Goal: Task Accomplishment & Management: Complete application form

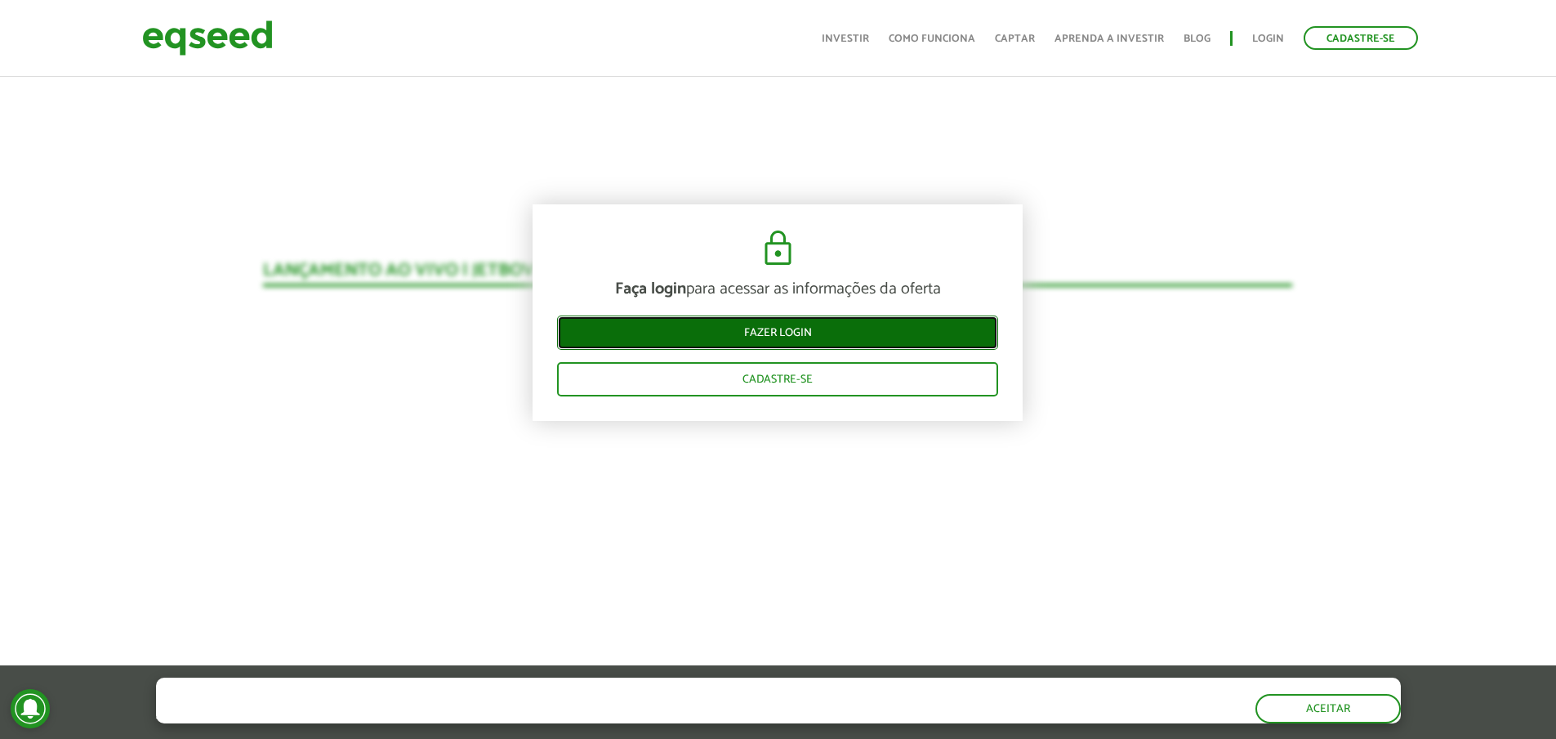
click at [774, 332] on link "Fazer login" at bounding box center [777, 332] width 441 height 34
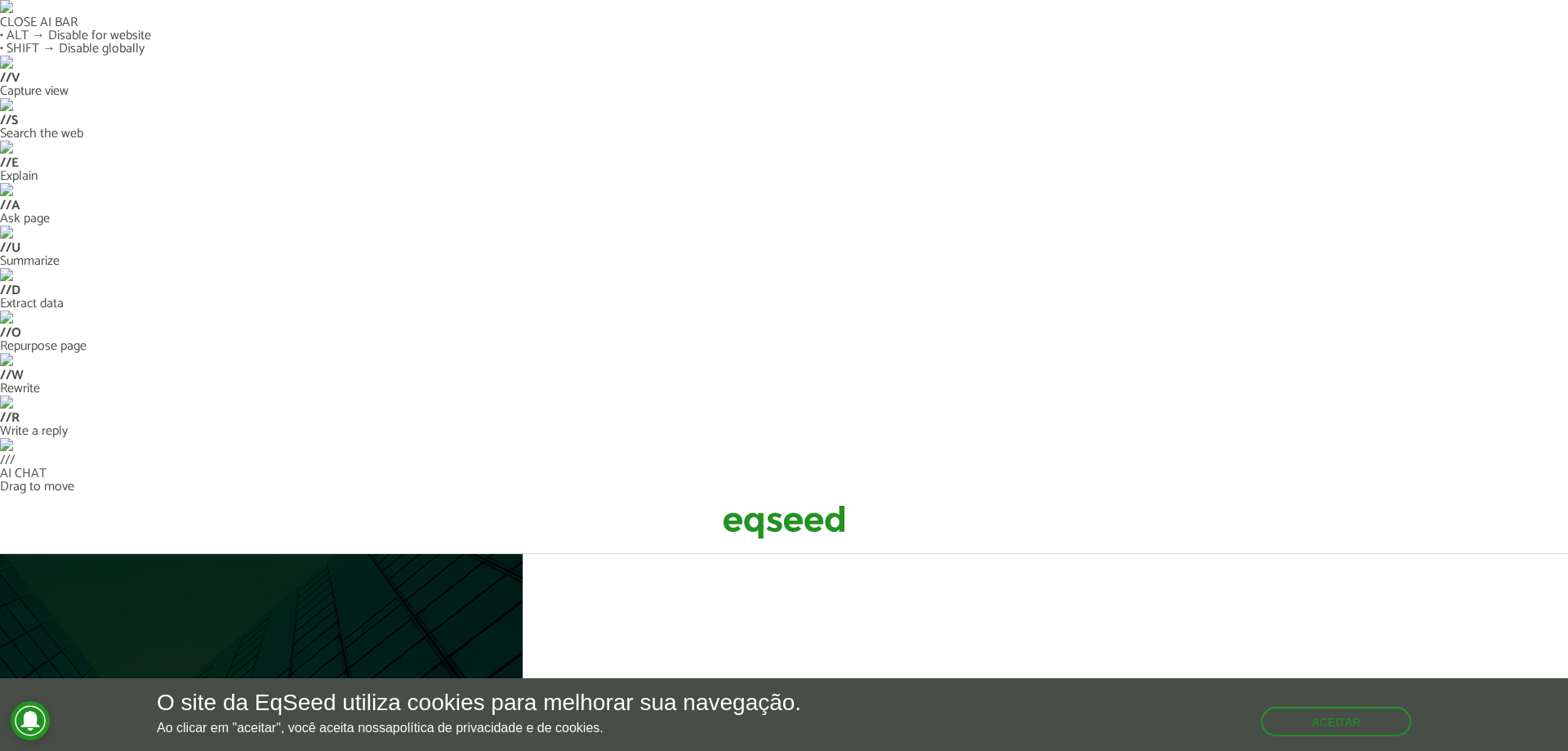
type input "**********"
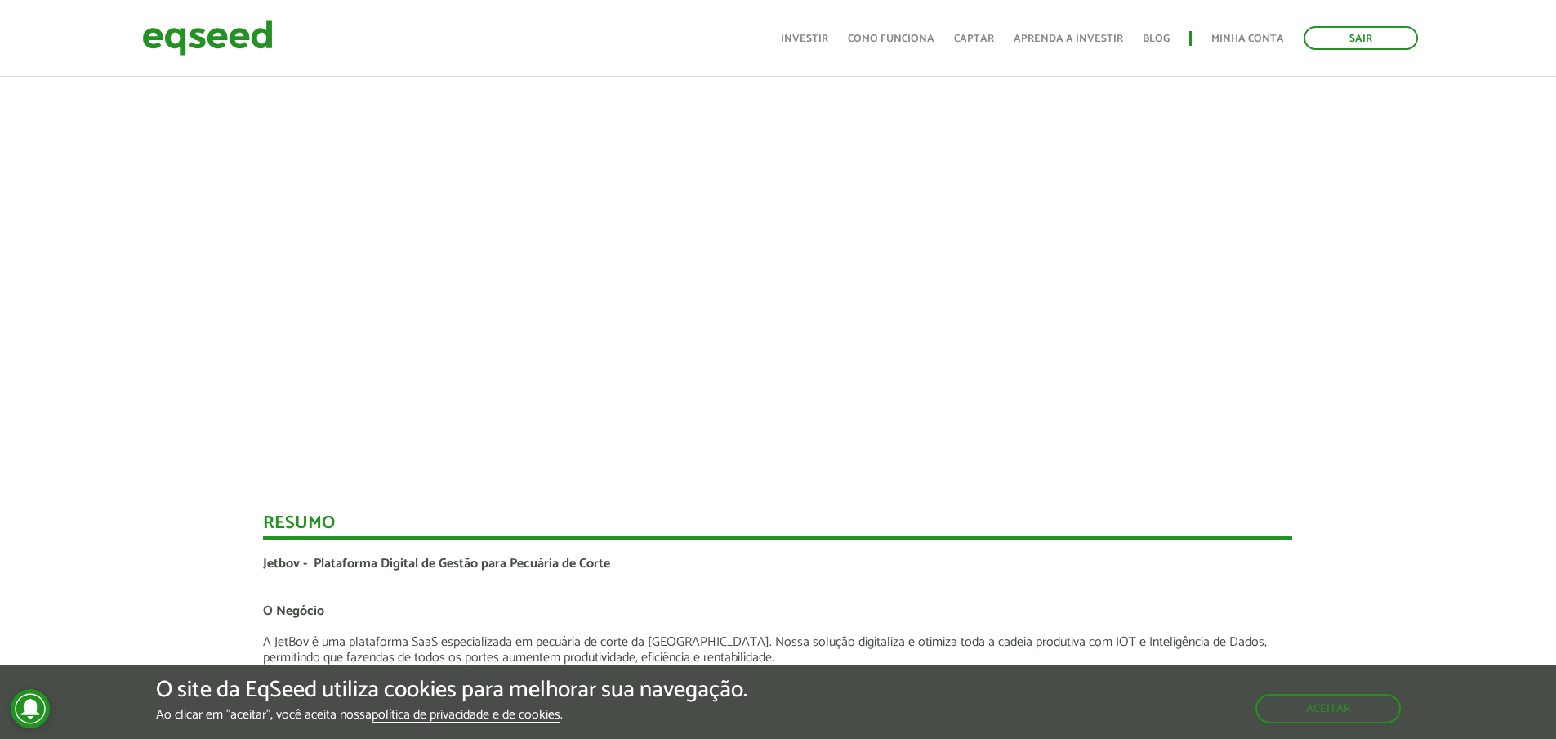
scroll to position [2075, 0]
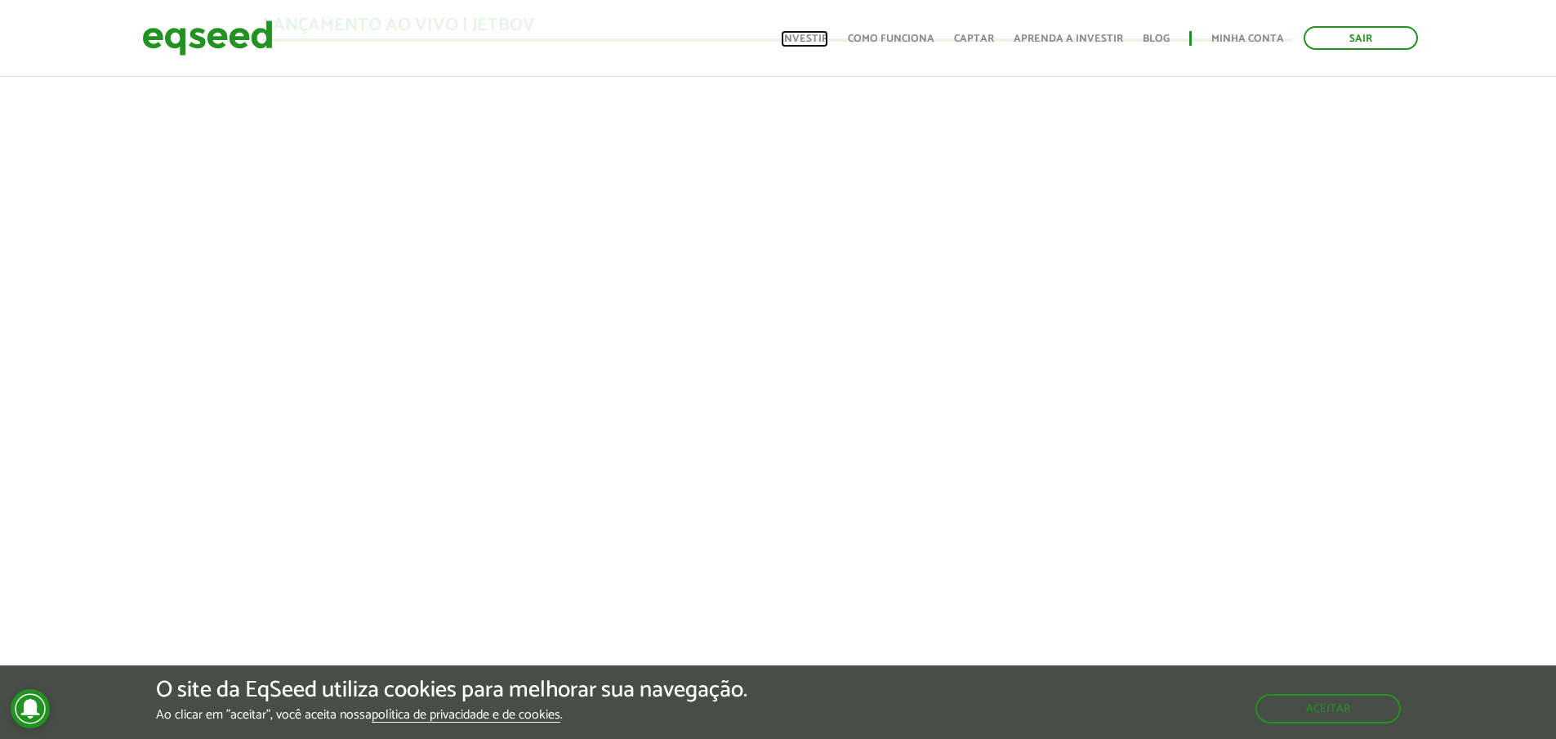
click at [814, 38] on link "Investir" at bounding box center [804, 38] width 47 height 11
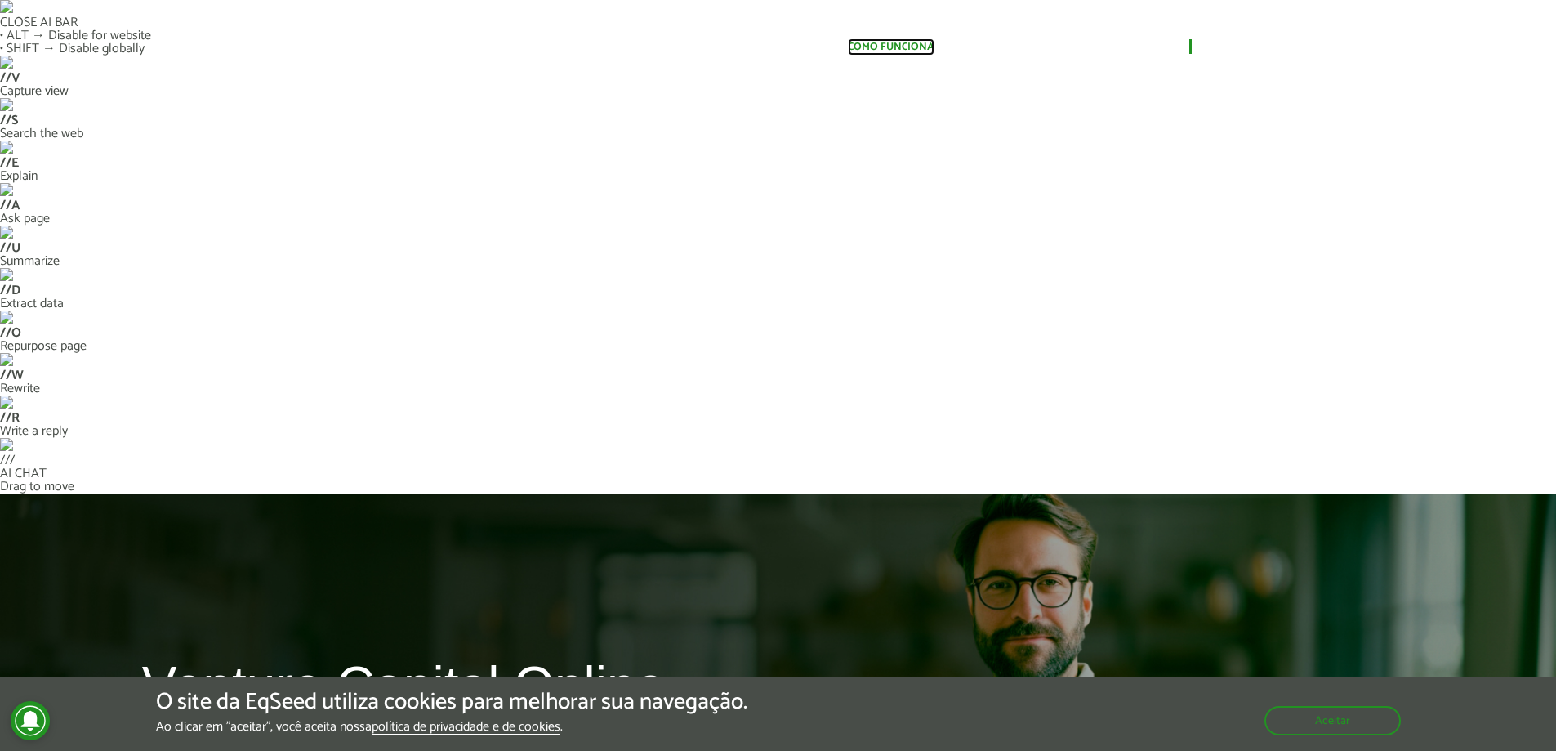
click at [904, 46] on link "Como funciona" at bounding box center [891, 47] width 87 height 11
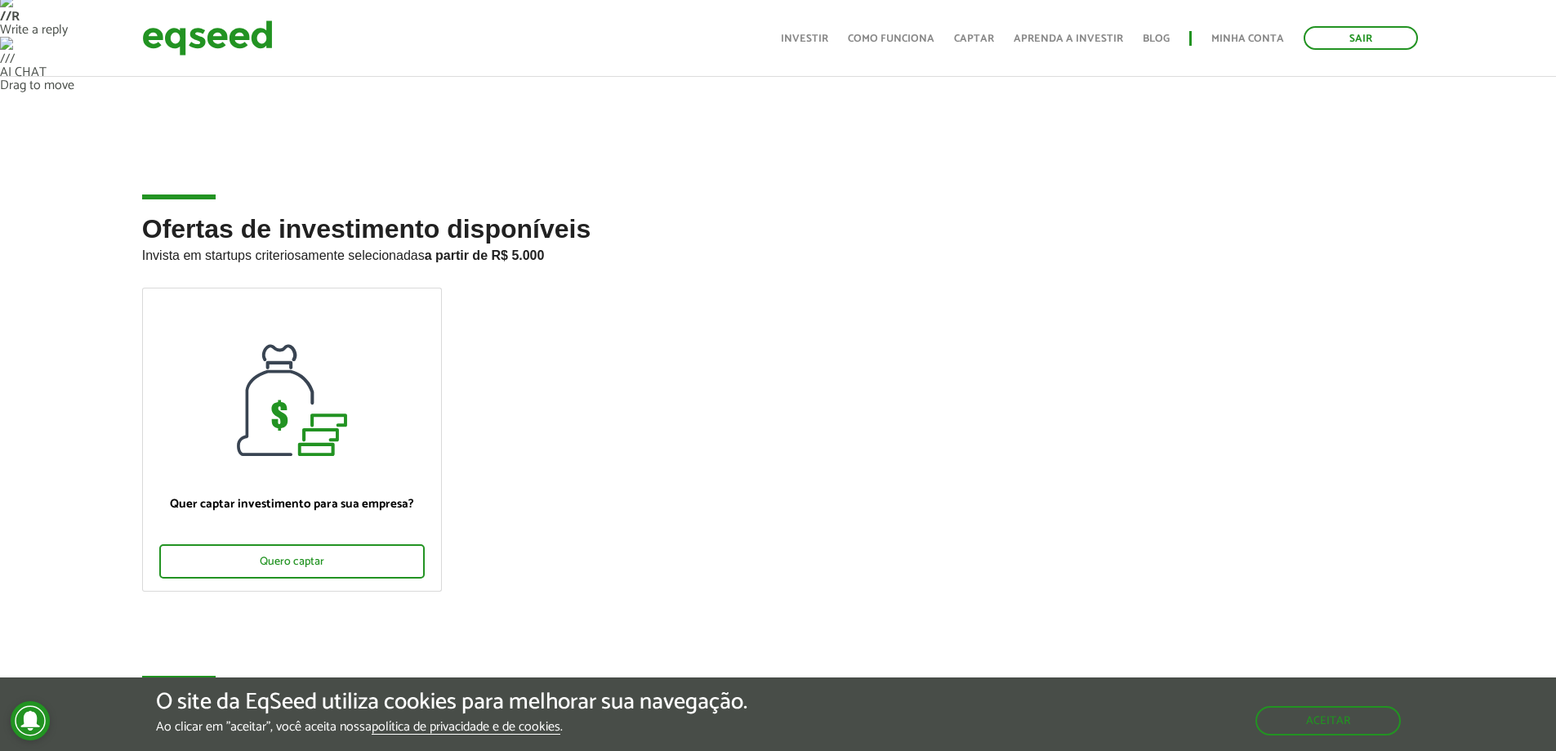
scroll to position [572, 0]
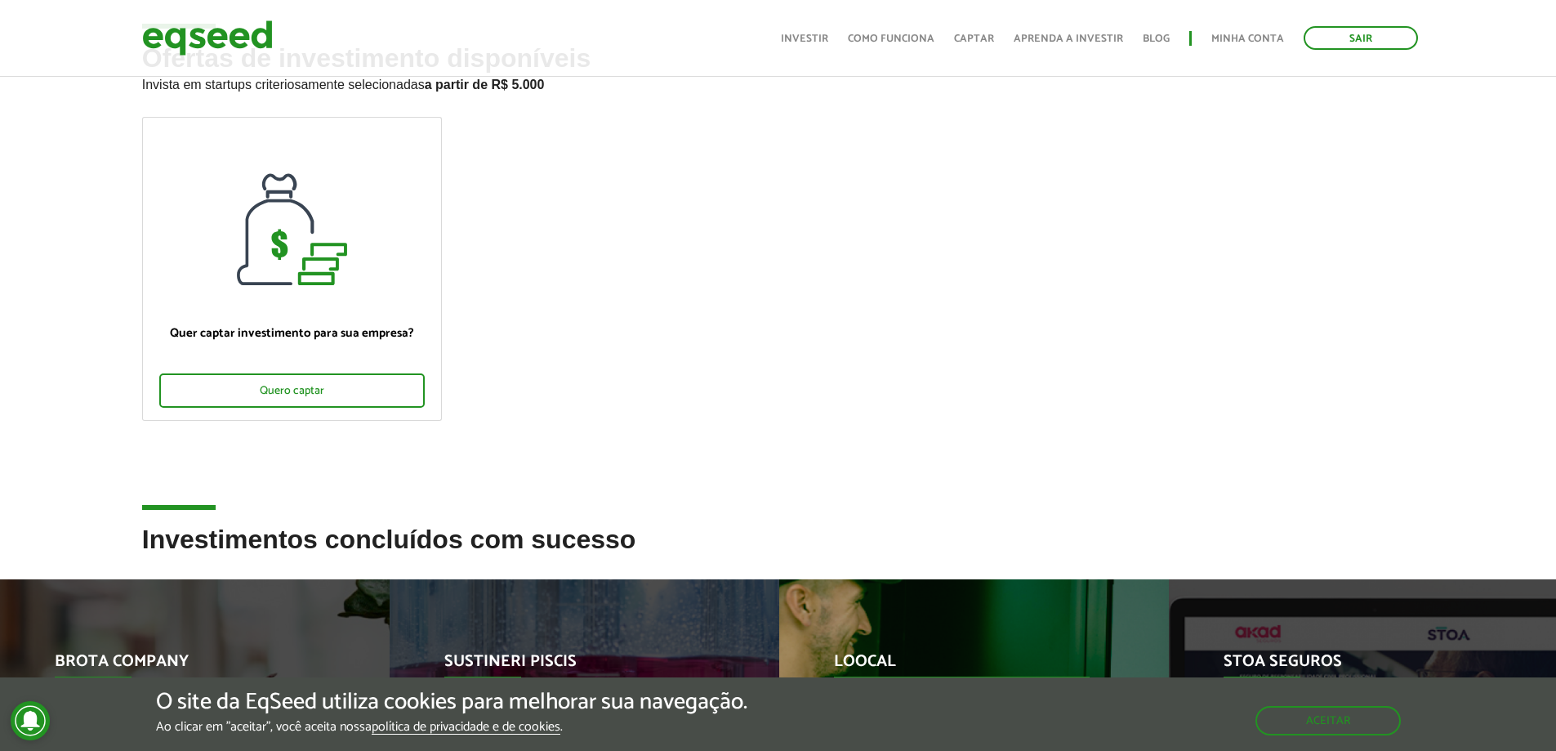
click at [949, 579] on div "Loocal R$ 1.225.000,00 Startup investida" at bounding box center [961, 764] width 365 height 370
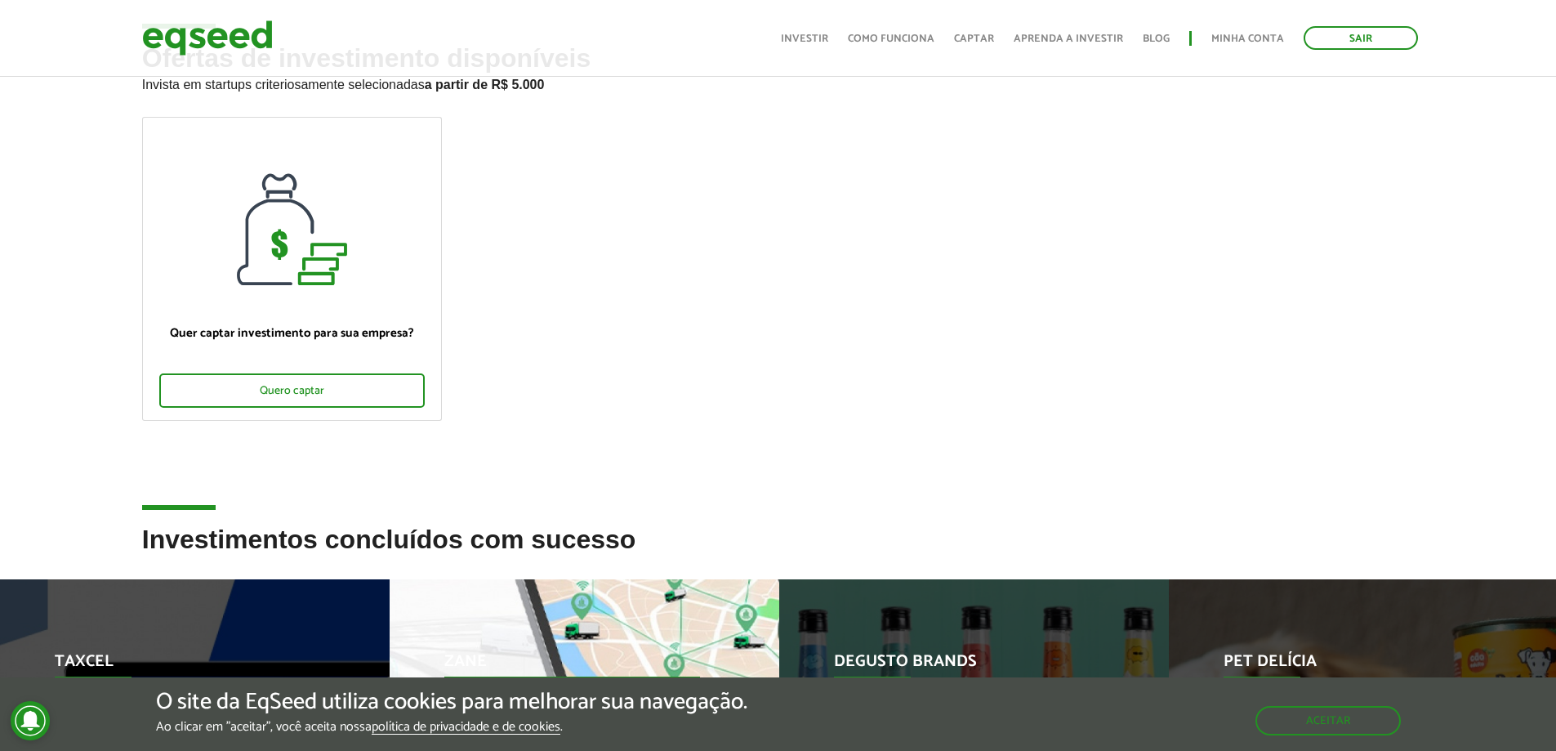
click at [527, 579] on div "Zane R$ 455.000,00 Startup investida" at bounding box center [572, 764] width 365 height 370
click at [590, 579] on div "Zane R$ 455.000,00 Startup investida" at bounding box center [572, 764] width 365 height 370
click at [591, 579] on div "Zane R$ 455.000,00 Startup investida" at bounding box center [572, 764] width 365 height 370
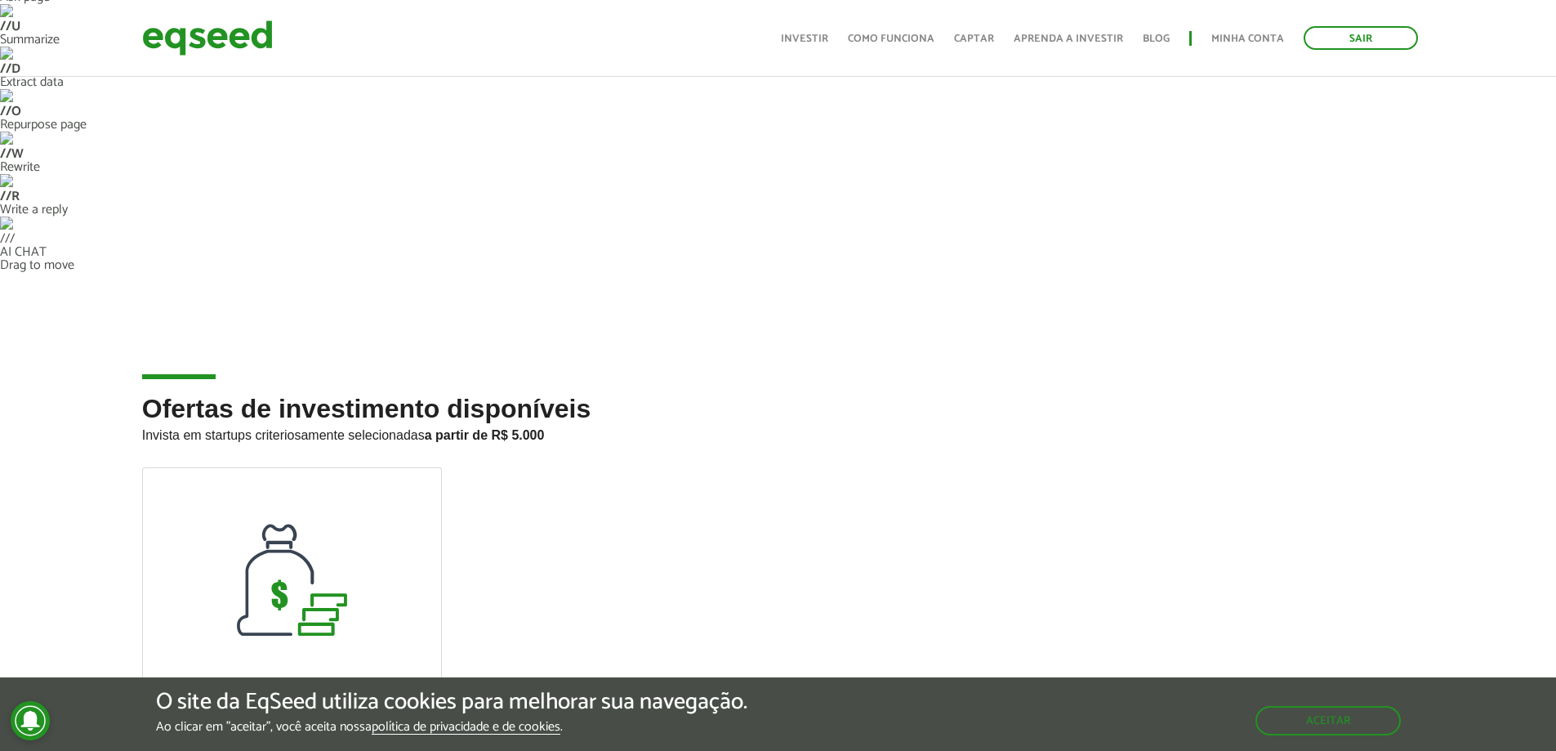
scroll to position [4, 0]
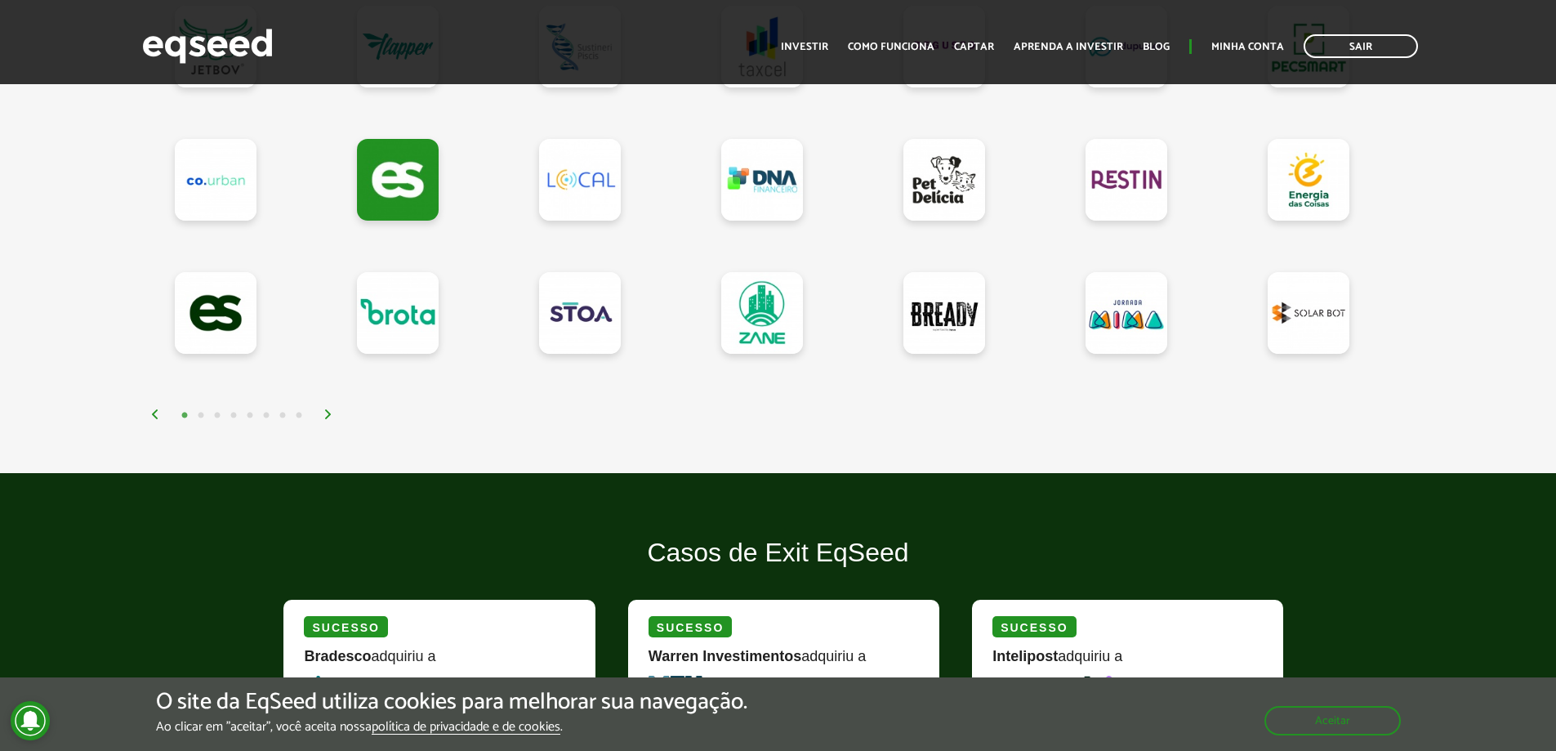
scroll to position [2043, 0]
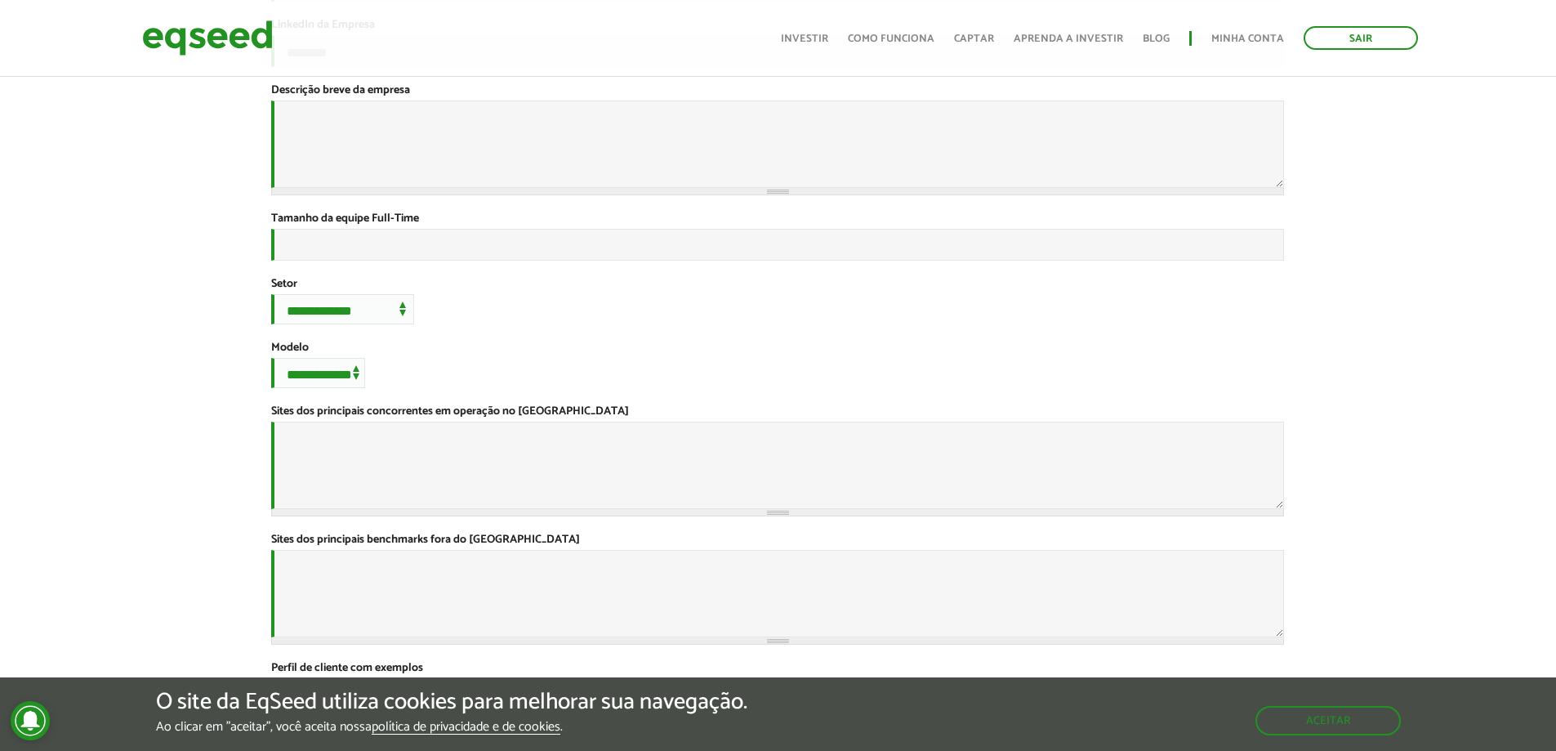
scroll to position [490, 0]
